Goal: Task Accomplishment & Management: Use online tool/utility

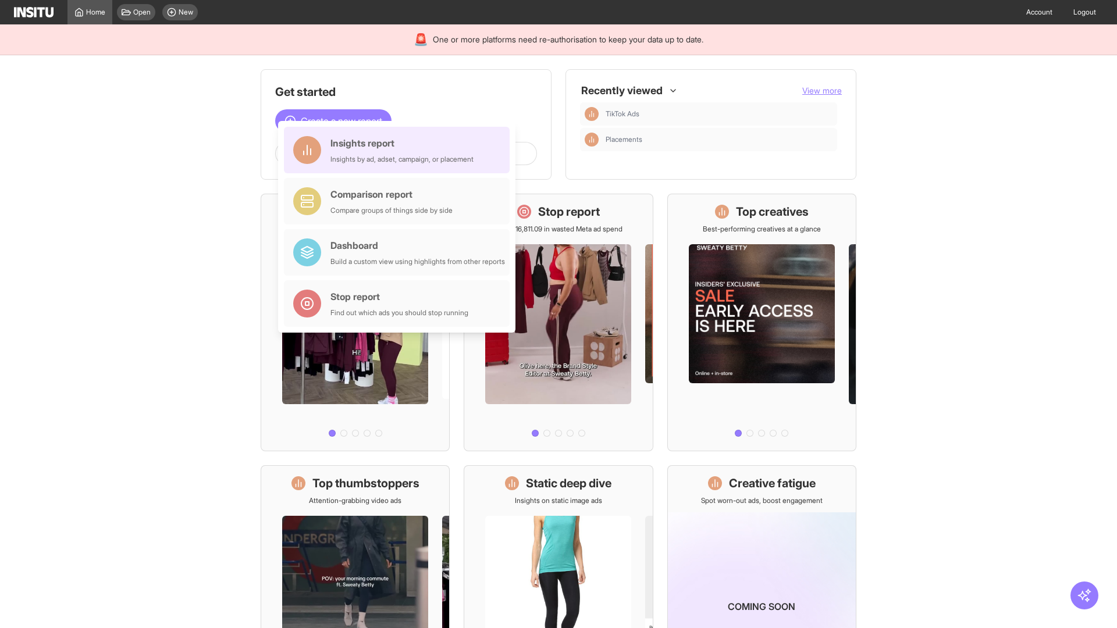
click at [400, 150] on div "Insights report Insights by ad, adset, campaign, or placement" at bounding box center [401, 150] width 143 height 28
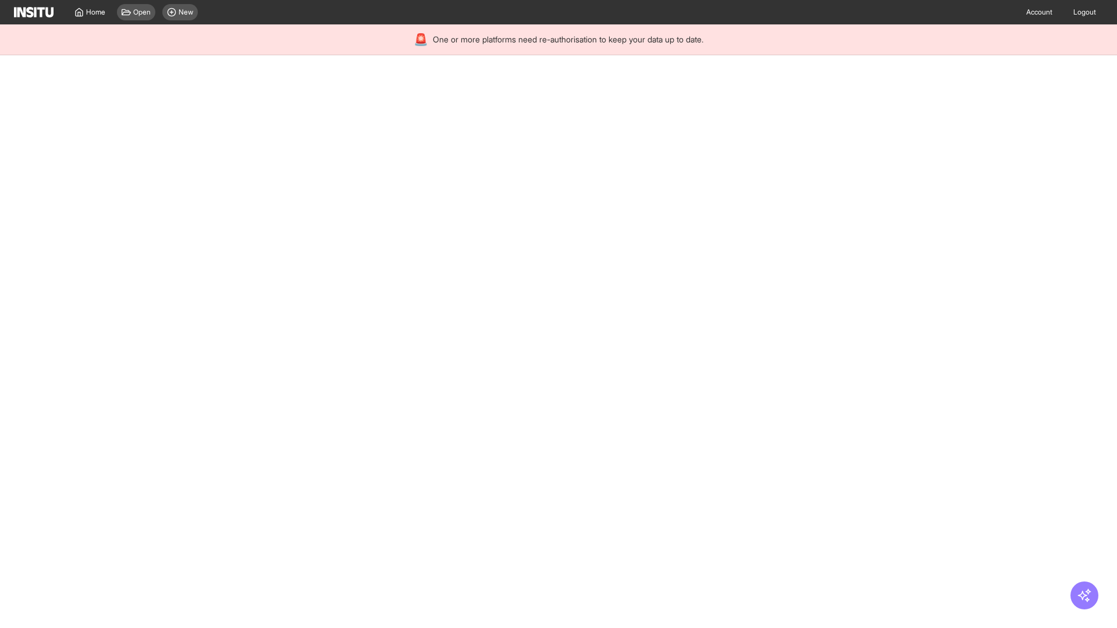
select select "**"
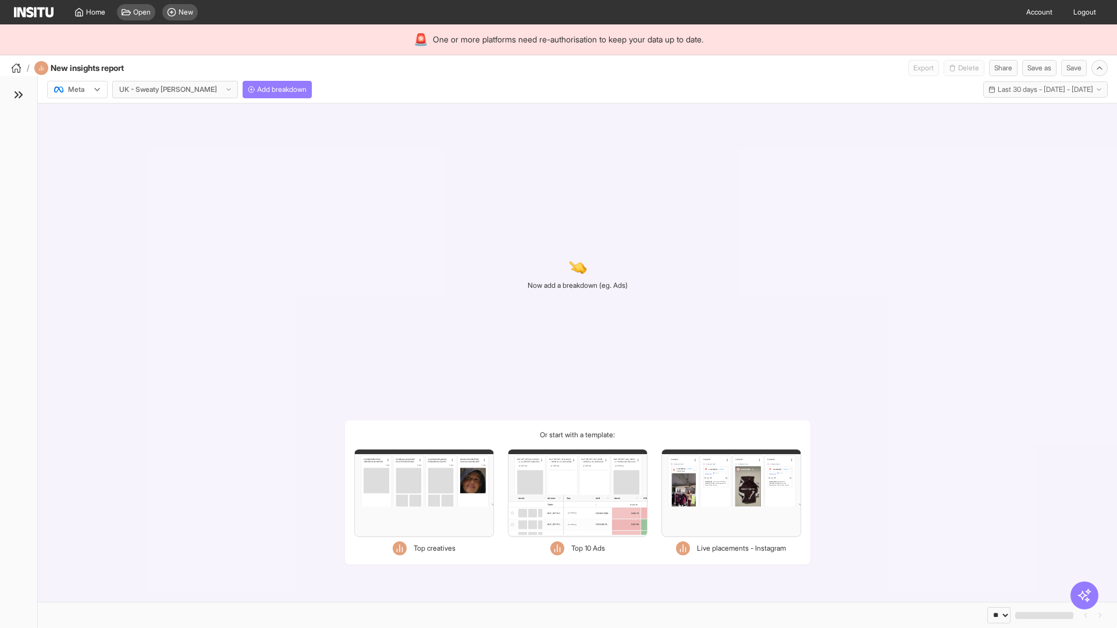
click at [77, 90] on div at bounding box center [69, 90] width 33 height 12
click at [77, 115] on span "Meta" at bounding box center [77, 114] width 16 height 10
click at [257, 90] on span "Add breakdown" at bounding box center [281, 89] width 49 height 9
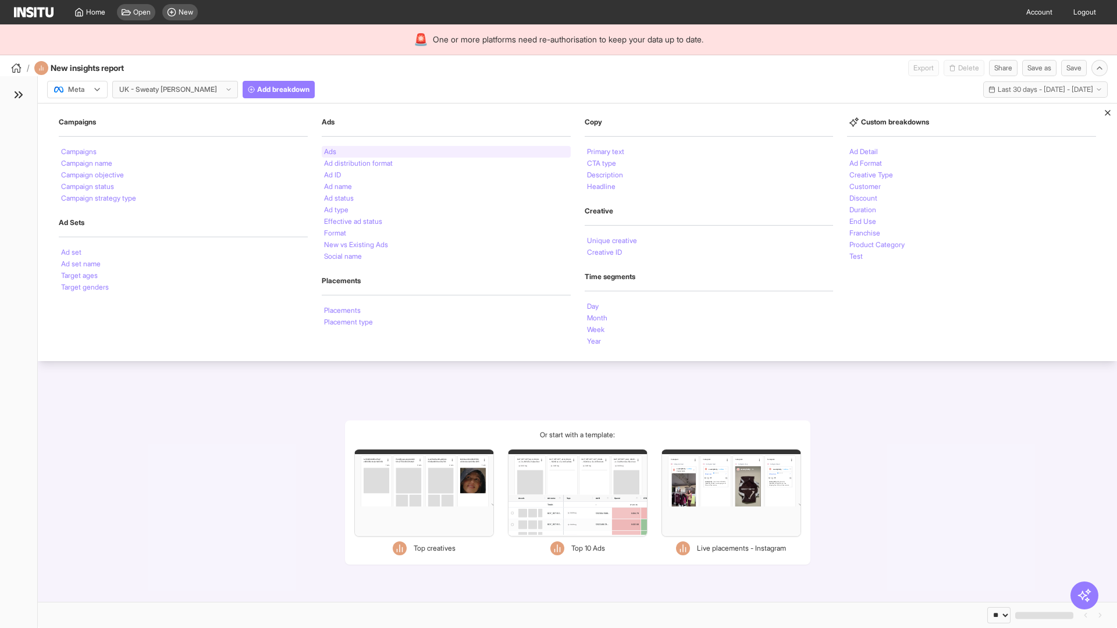
click at [330, 152] on li "Ads" at bounding box center [330, 151] width 12 height 7
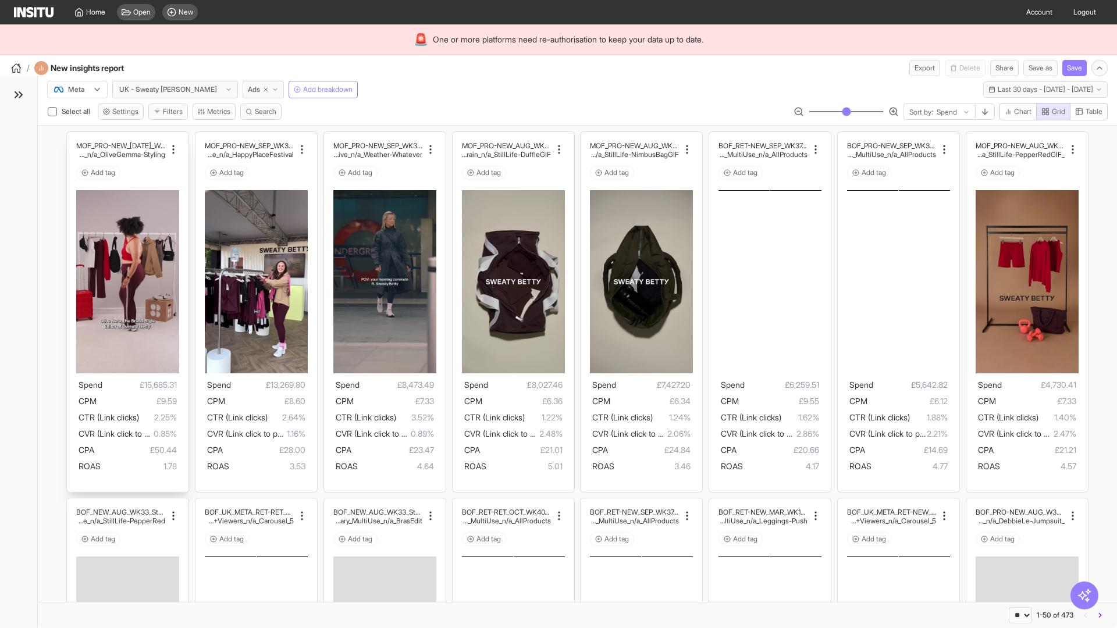
click at [73, 137] on div "MOF_PRO-NEW_[DATE]_WK31_Video_20sUnder_FullPrice_Mult iCat_Explorer_GangGang_Li…" at bounding box center [128, 312] width 122 height 360
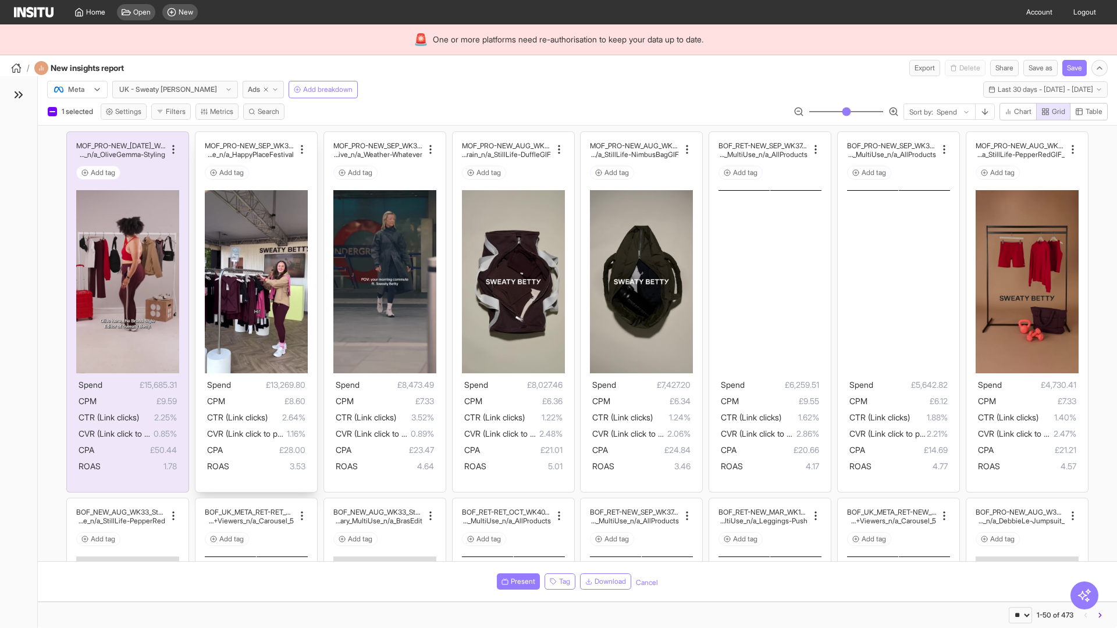
click at [201, 137] on div "MOF_PRO-NEW_SEP_WK36_Video_30sUnder_FullPrice_Multi Cat_MultiFran_Secondary_Liv…" at bounding box center [256, 312] width 122 height 360
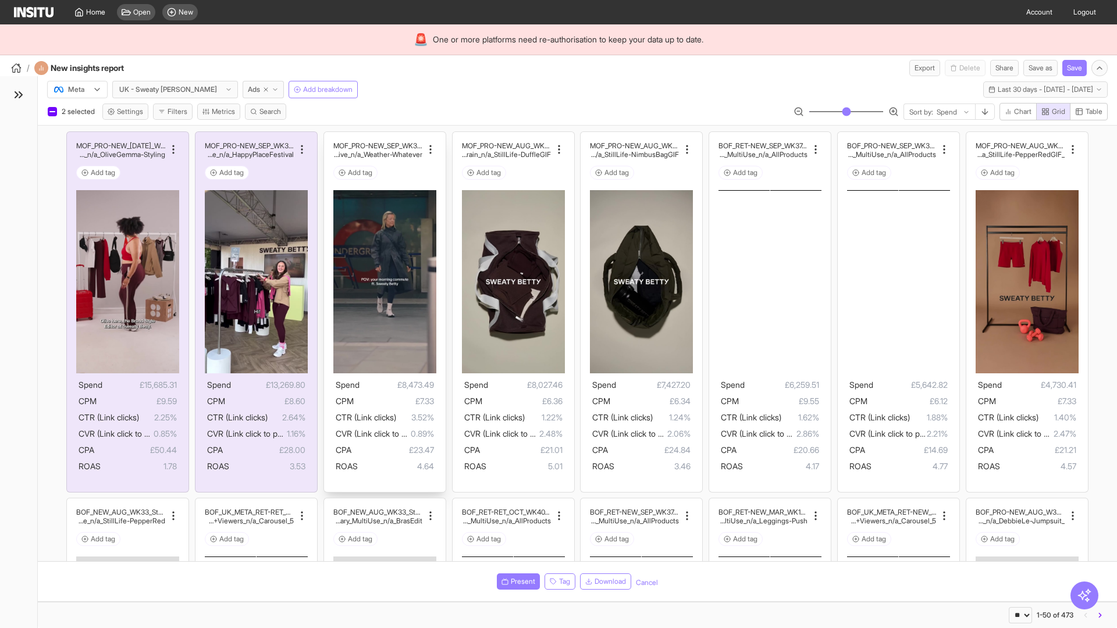
click at [329, 137] on div "MOF_PRO-NEW_SEP_WK36_Video_60sUnder_WeatherWhatever_O uterwear_MultiFran_SparkA…" at bounding box center [385, 312] width 122 height 360
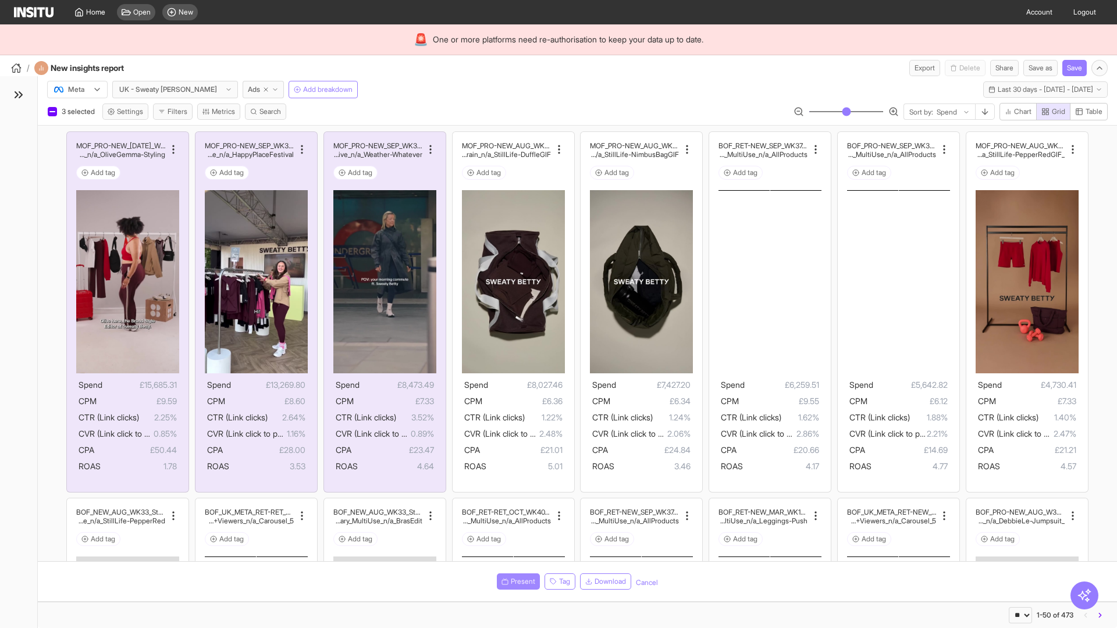
click at [516, 582] on span "Present" at bounding box center [523, 581] width 24 height 9
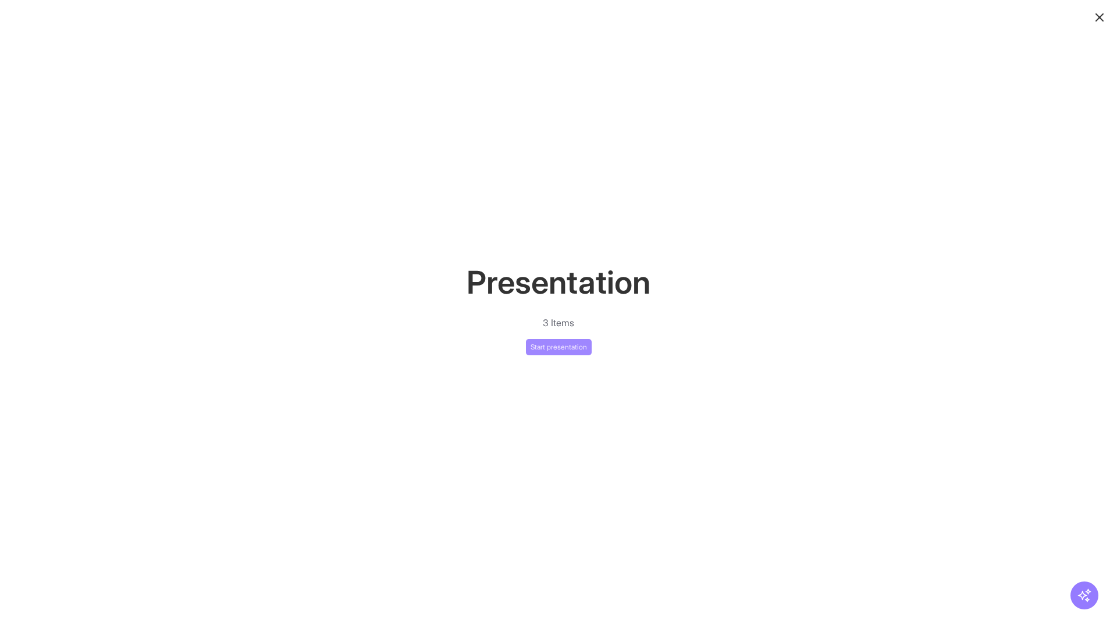
click at [559, 347] on button "Start presentation" at bounding box center [559, 347] width 66 height 16
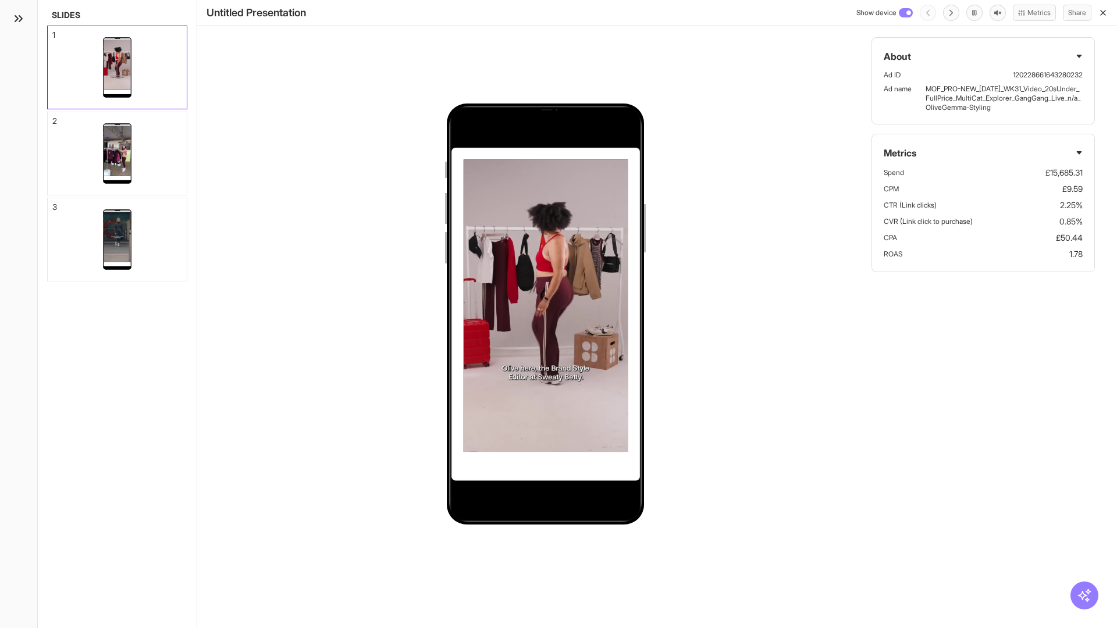
click at [53, 31] on div "1" at bounding box center [53, 35] width 3 height 8
click at [53, 118] on div "2" at bounding box center [54, 121] width 5 height 8
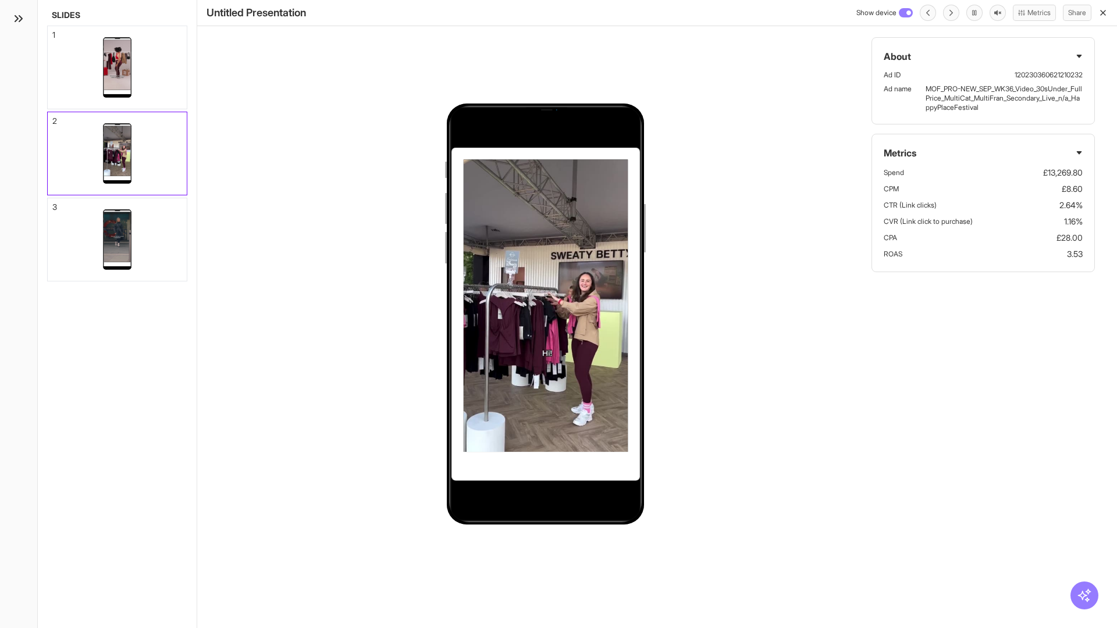
click at [53, 204] on div "3" at bounding box center [54, 207] width 5 height 8
